Goal: Transaction & Acquisition: Book appointment/travel/reservation

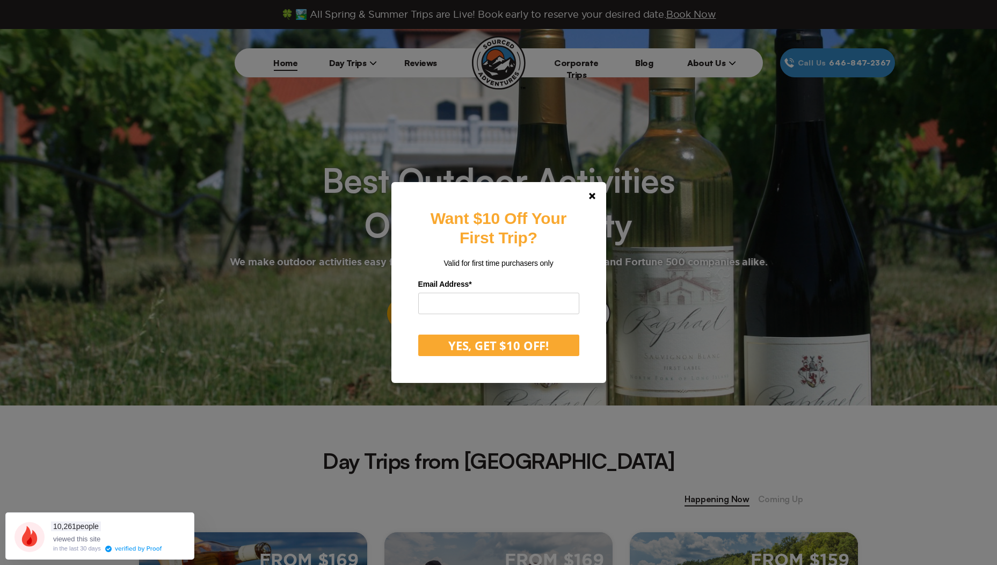
click at [371, 61] on div "Want $10 Off Your First Trip? Valid for first time purchasers only Email Addres…" at bounding box center [498, 282] width 997 height 565
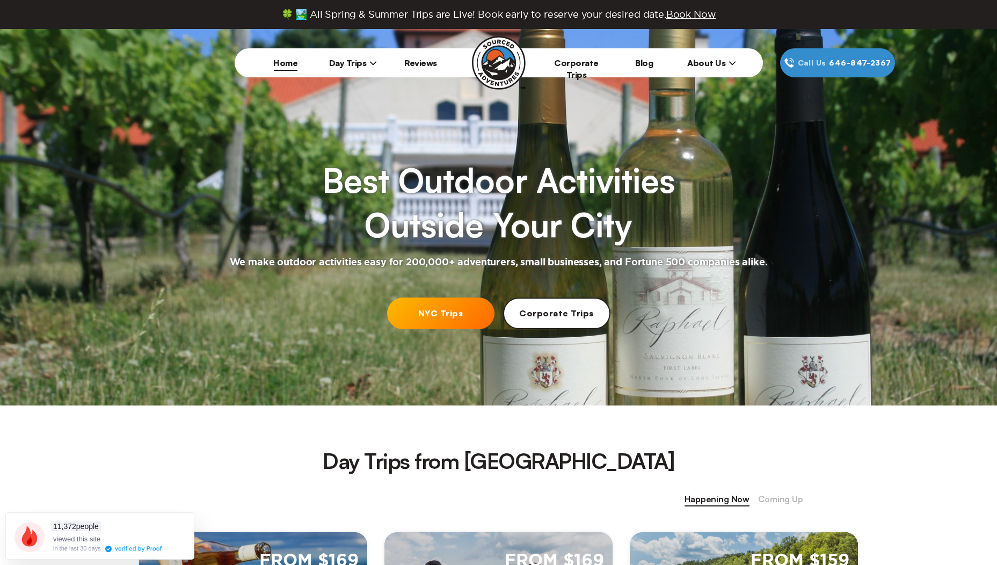
click at [371, 63] on icon at bounding box center [373, 63] width 8 height 8
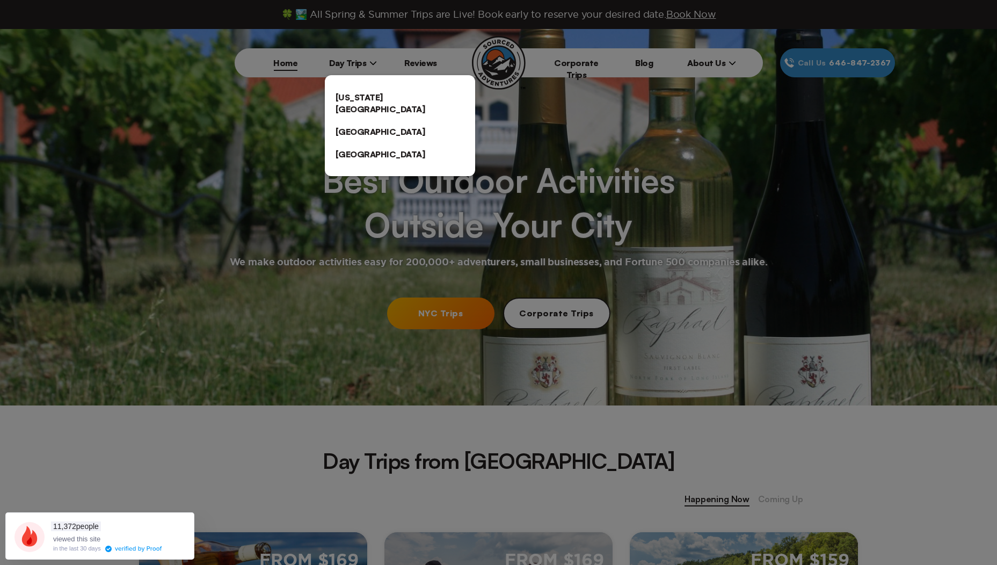
click at [387, 100] on link "[US_STATE][GEOGRAPHIC_DATA]" at bounding box center [400, 103] width 150 height 34
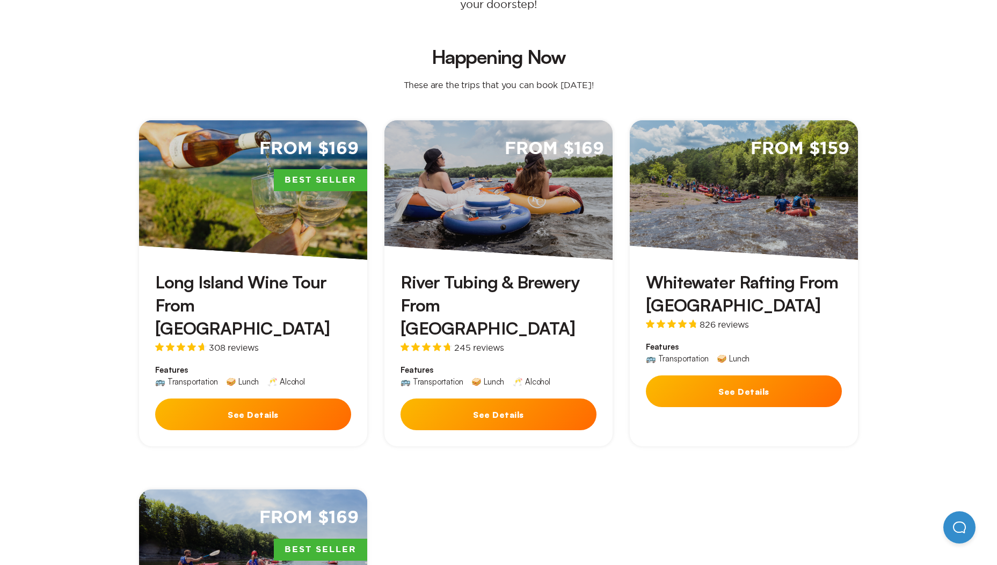
scroll to position [376, 0]
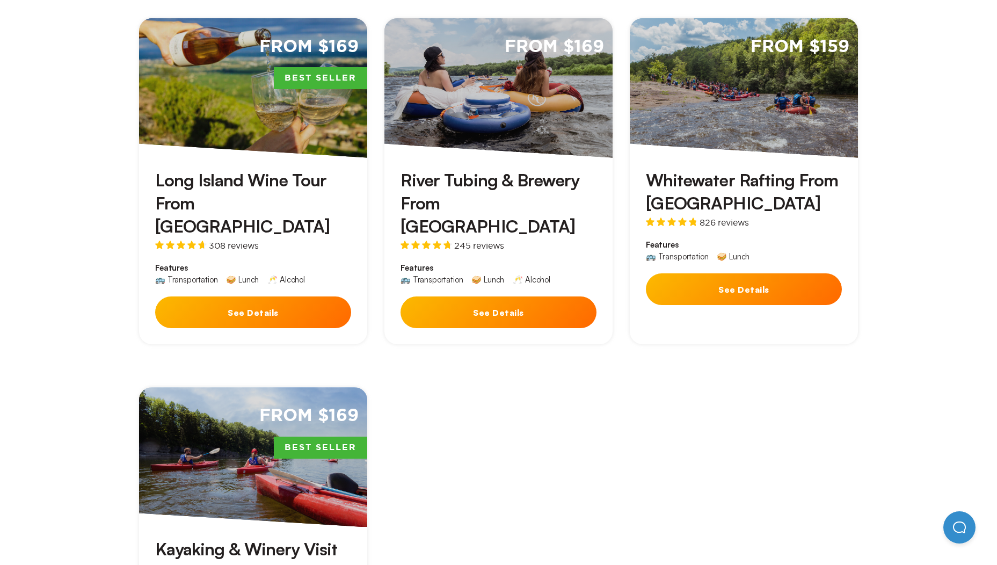
click at [704, 273] on button "See Details" at bounding box center [744, 289] width 196 height 32
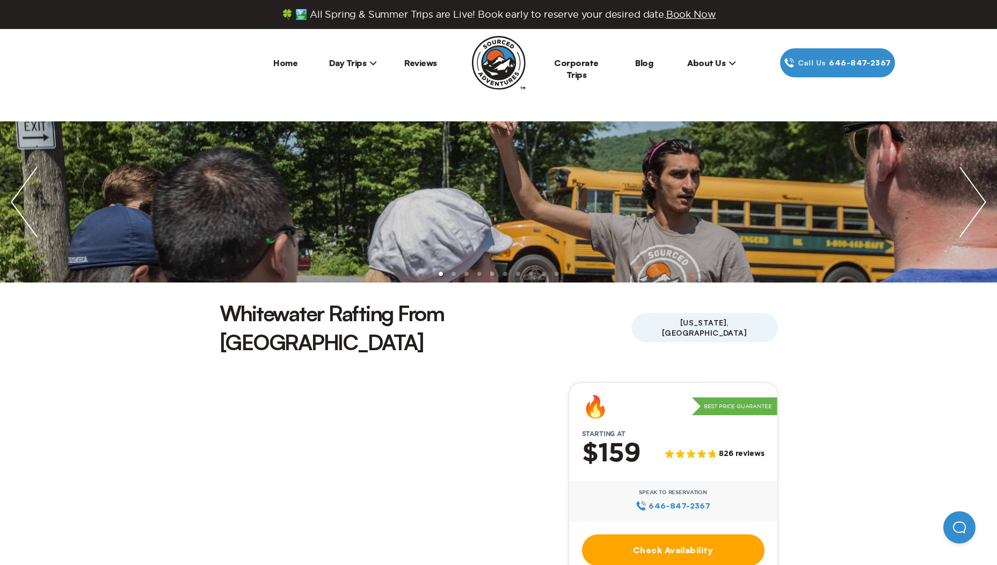
click at [970, 205] on img "next slide / item" at bounding box center [973, 201] width 48 height 161
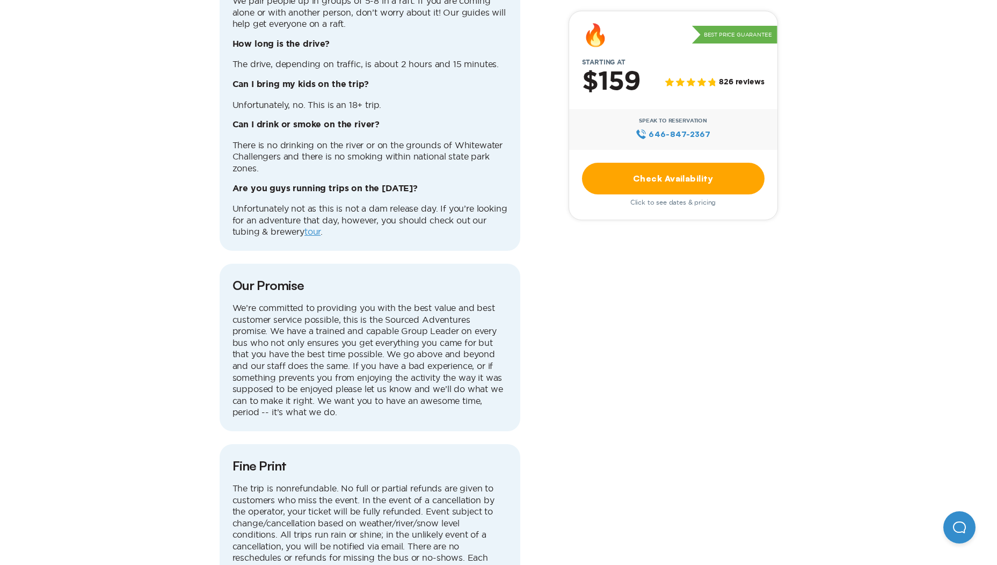
scroll to position [3920, 0]
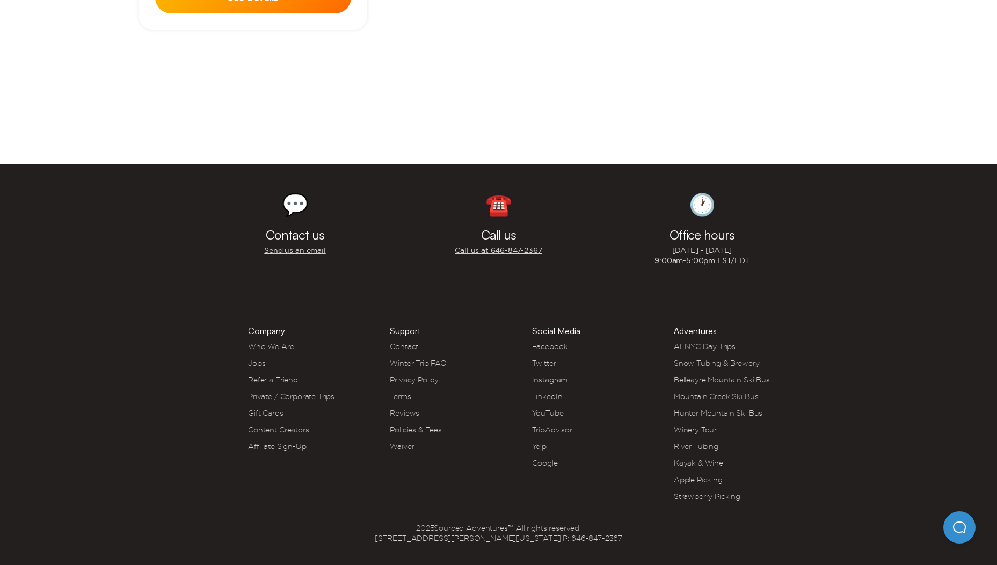
scroll to position [376, 0]
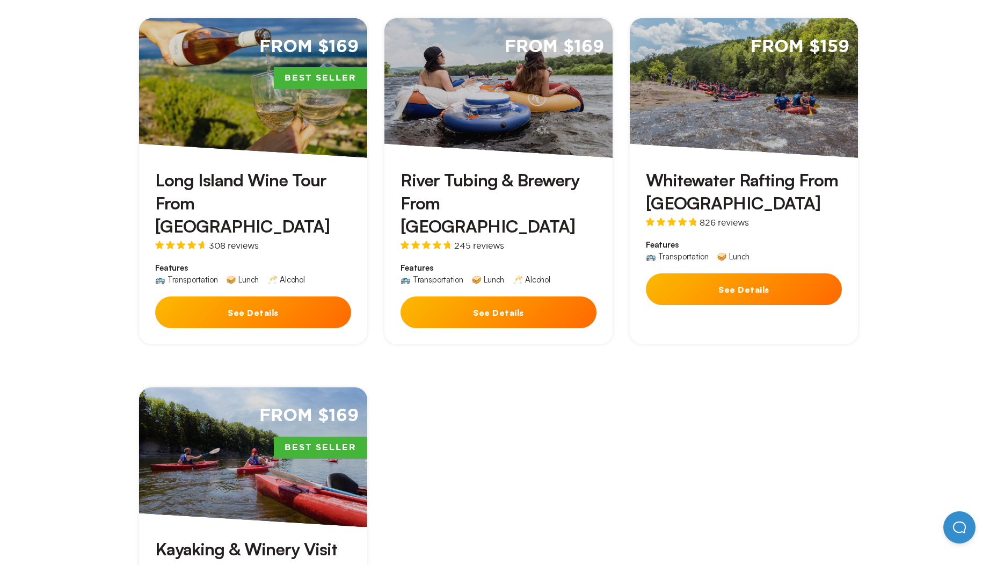
click at [462, 256] on div "River Tubing & Brewery From [GEOGRAPHIC_DATA] 245 reviews Features 🚌 Transporta…" at bounding box center [499, 251] width 228 height 187
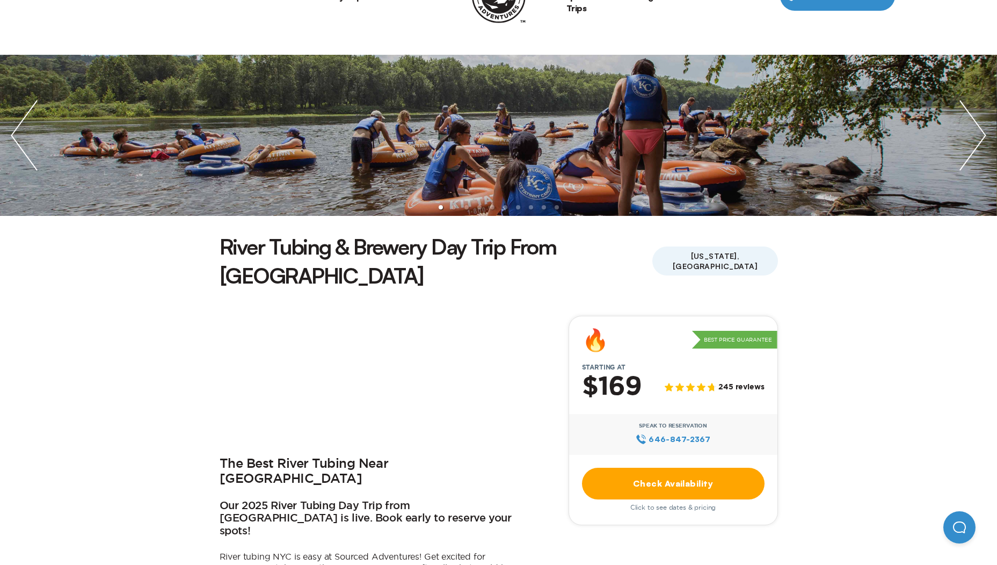
scroll to position [215, 0]
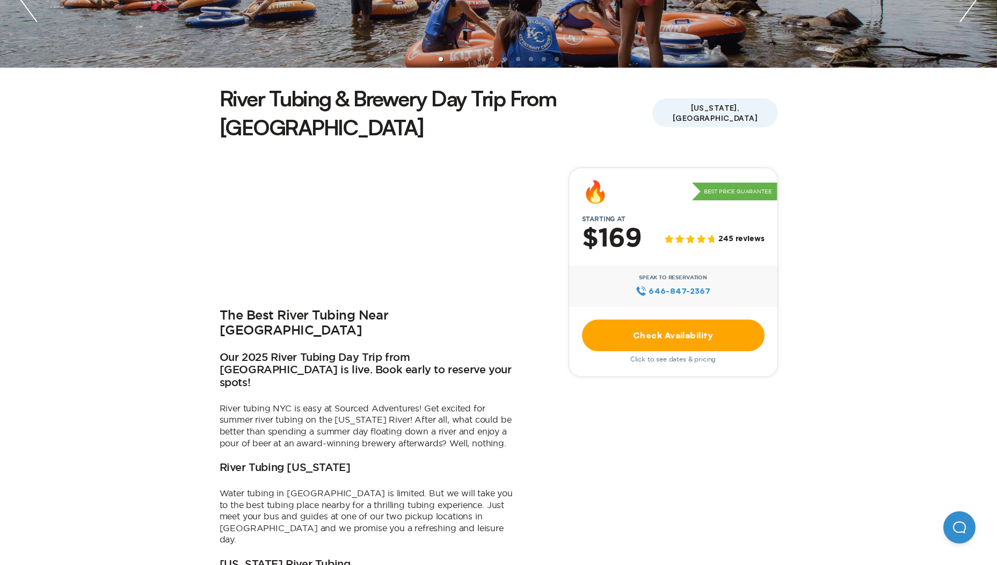
click at [610, 320] on link "Check Availability" at bounding box center [673, 336] width 183 height 32
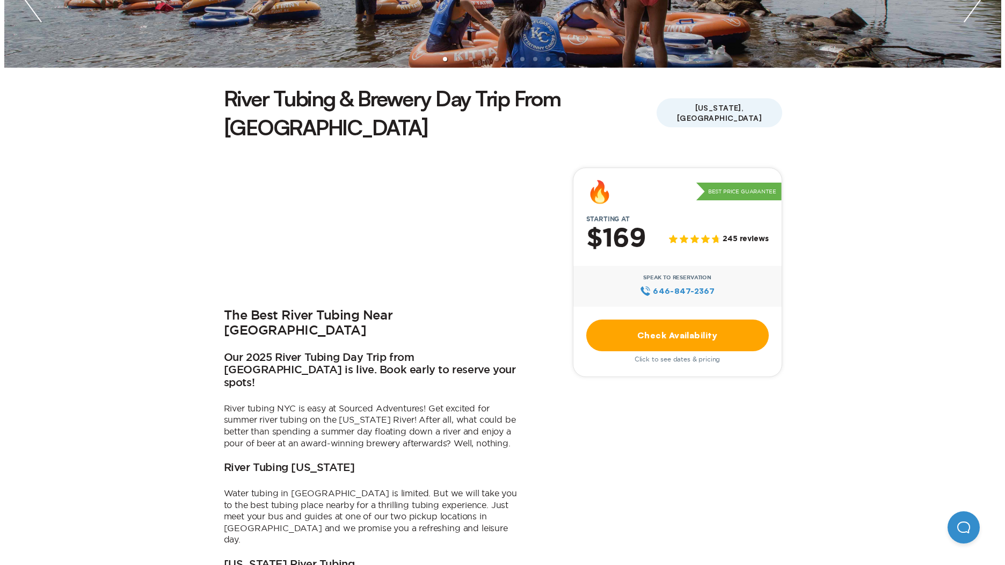
scroll to position [0, 0]
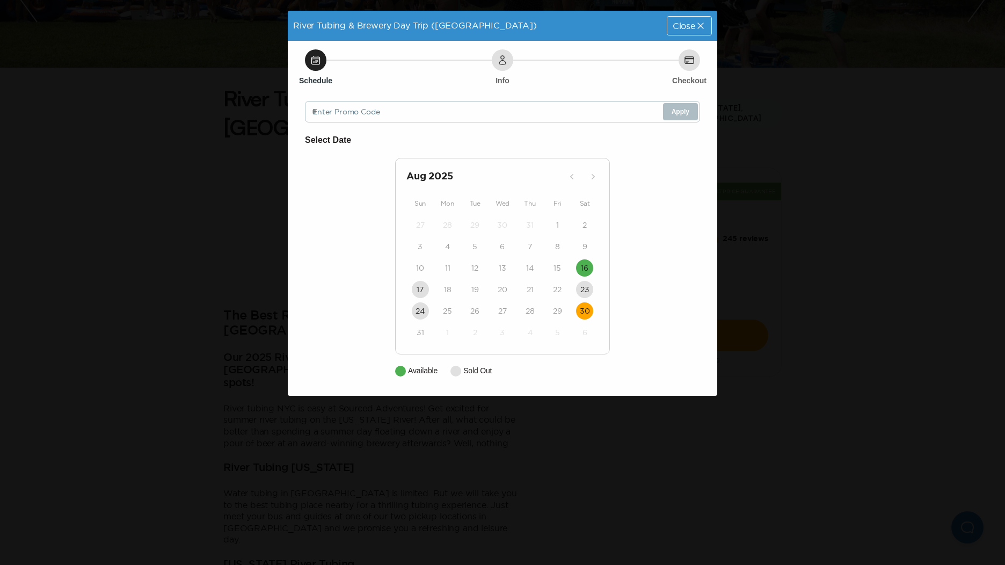
click at [582, 310] on time "30" at bounding box center [585, 311] width 10 height 11
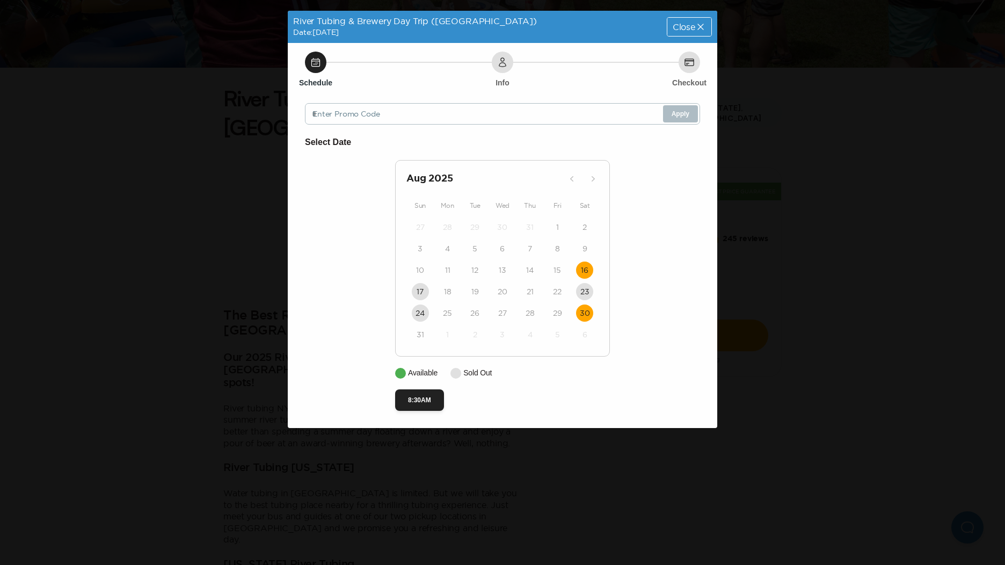
click at [586, 271] on time "16" at bounding box center [585, 270] width 8 height 11
drag, startPoint x: 581, startPoint y: 274, endPoint x: 592, endPoint y: 250, distance: 26.7
click at [581, 274] on time "16" at bounding box center [585, 270] width 8 height 11
click at [588, 274] on time "16" at bounding box center [585, 270] width 8 height 11
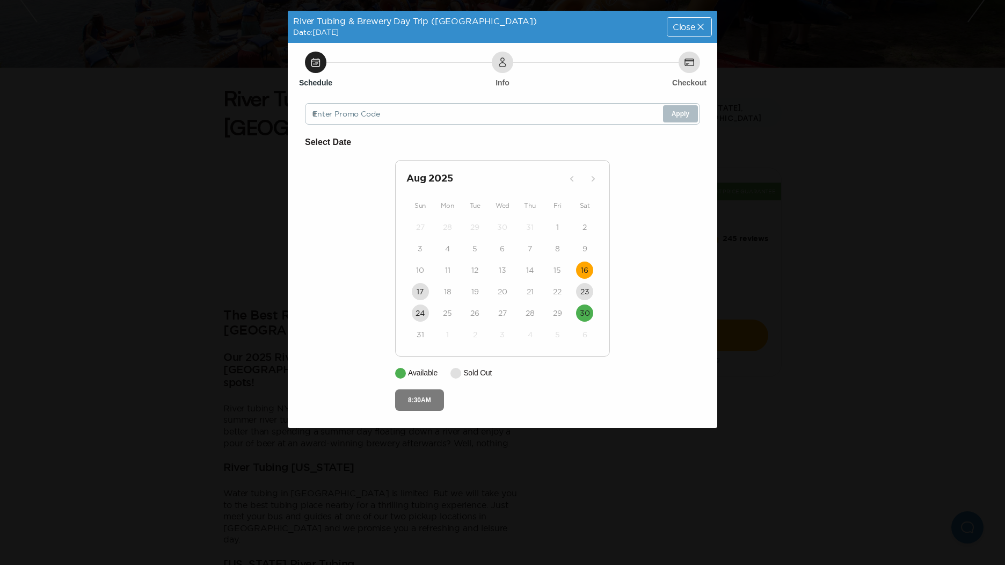
click at [426, 397] on button "8:30AM" at bounding box center [419, 399] width 49 height 21
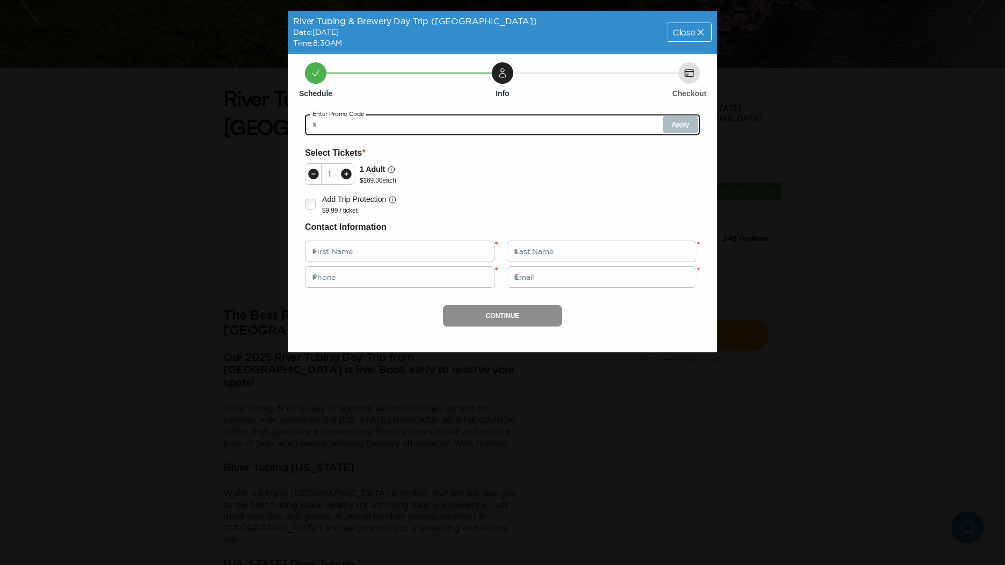
click at [393, 125] on input "text" at bounding box center [502, 124] width 395 height 21
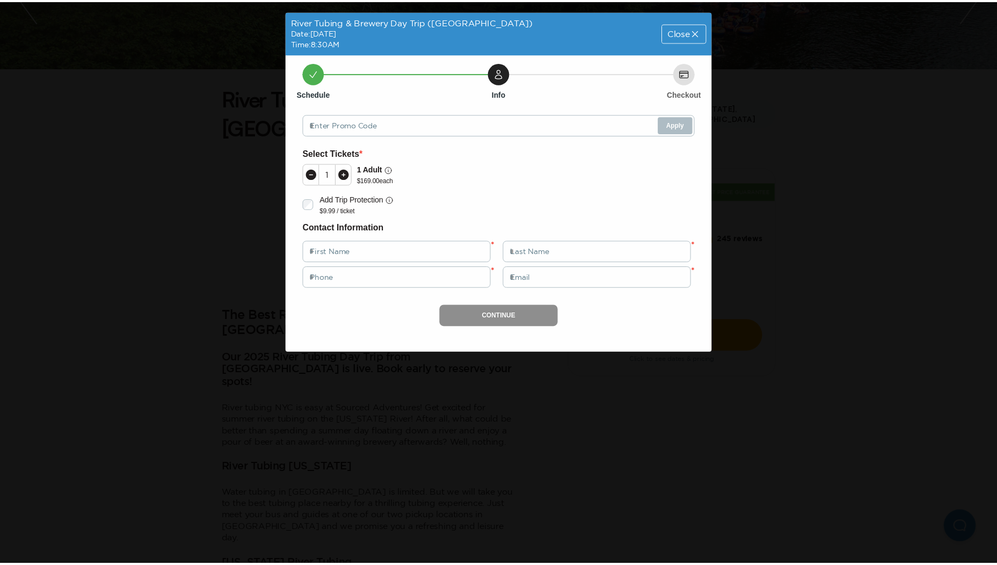
scroll to position [215, 0]
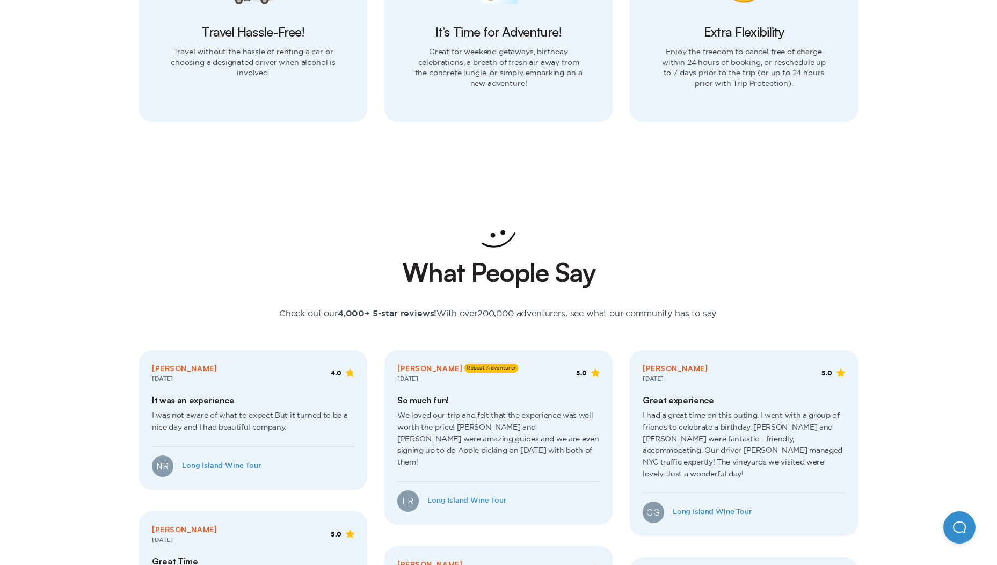
scroll to position [1557, 0]
